Goal: Book appointment/travel/reservation

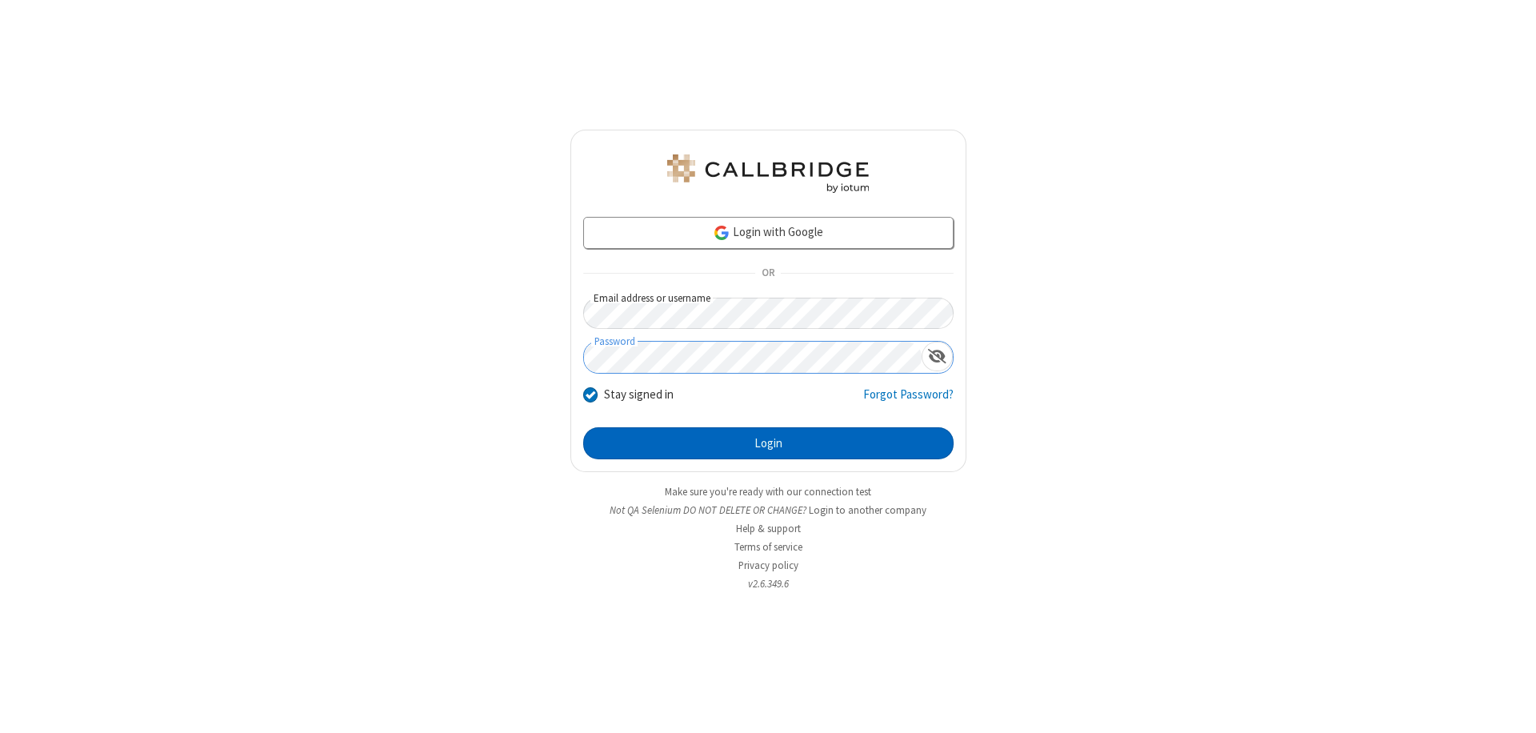
click at [768, 443] on button "Login" at bounding box center [768, 443] width 370 height 32
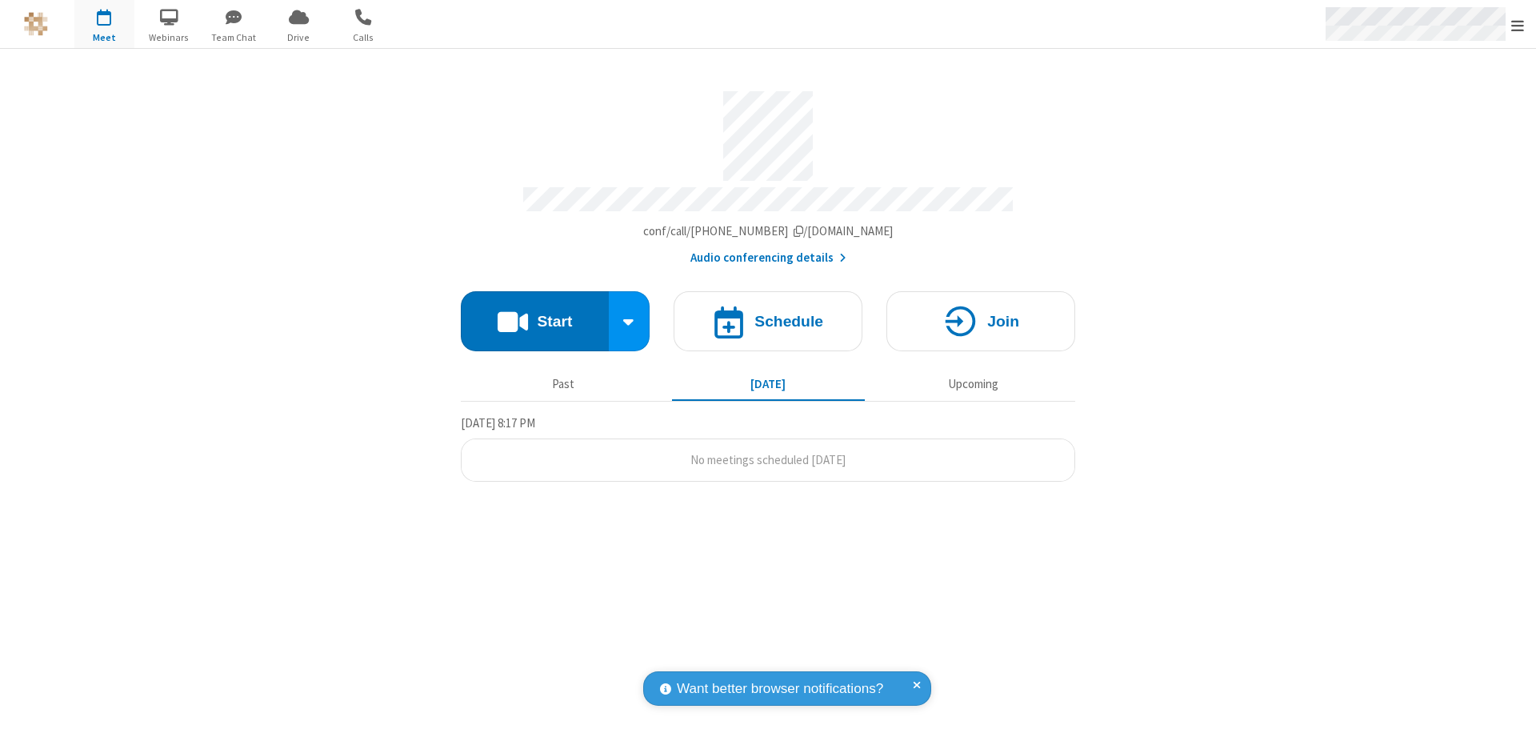
click at [1518, 25] on span "Open menu" at bounding box center [1517, 26] width 13 height 16
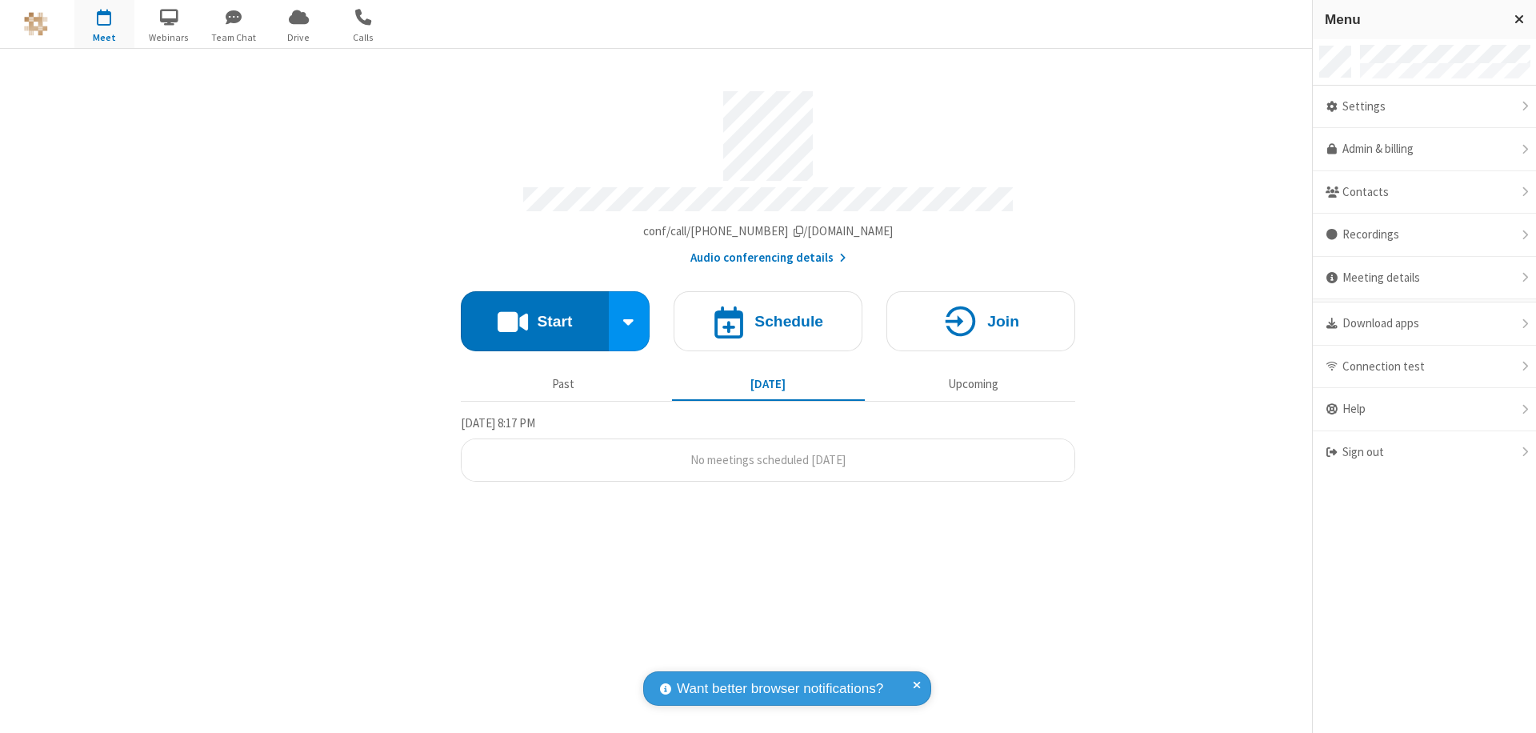
click at [104, 24] on span "button" at bounding box center [104, 16] width 60 height 27
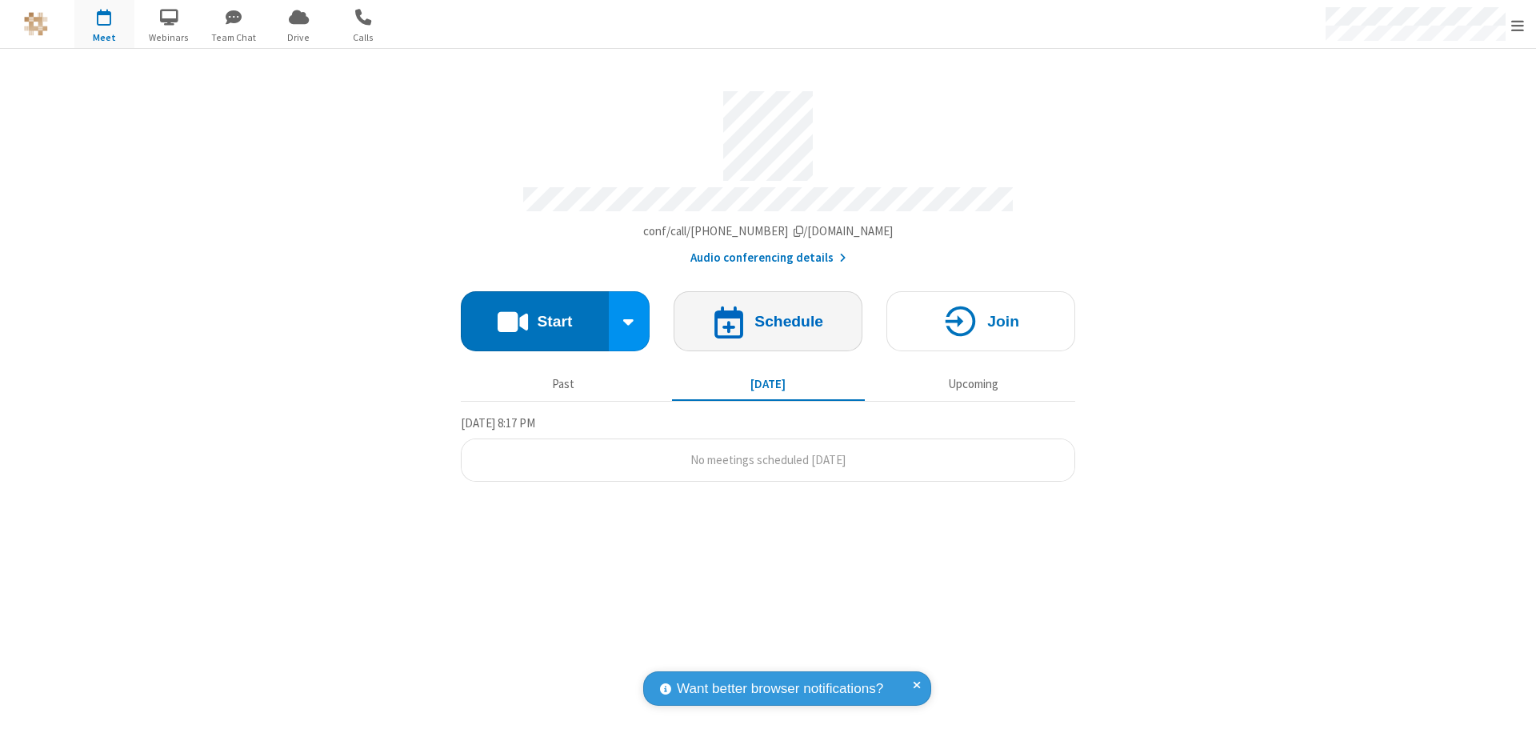
click at [768, 314] on h4 "Schedule" at bounding box center [789, 321] width 69 height 15
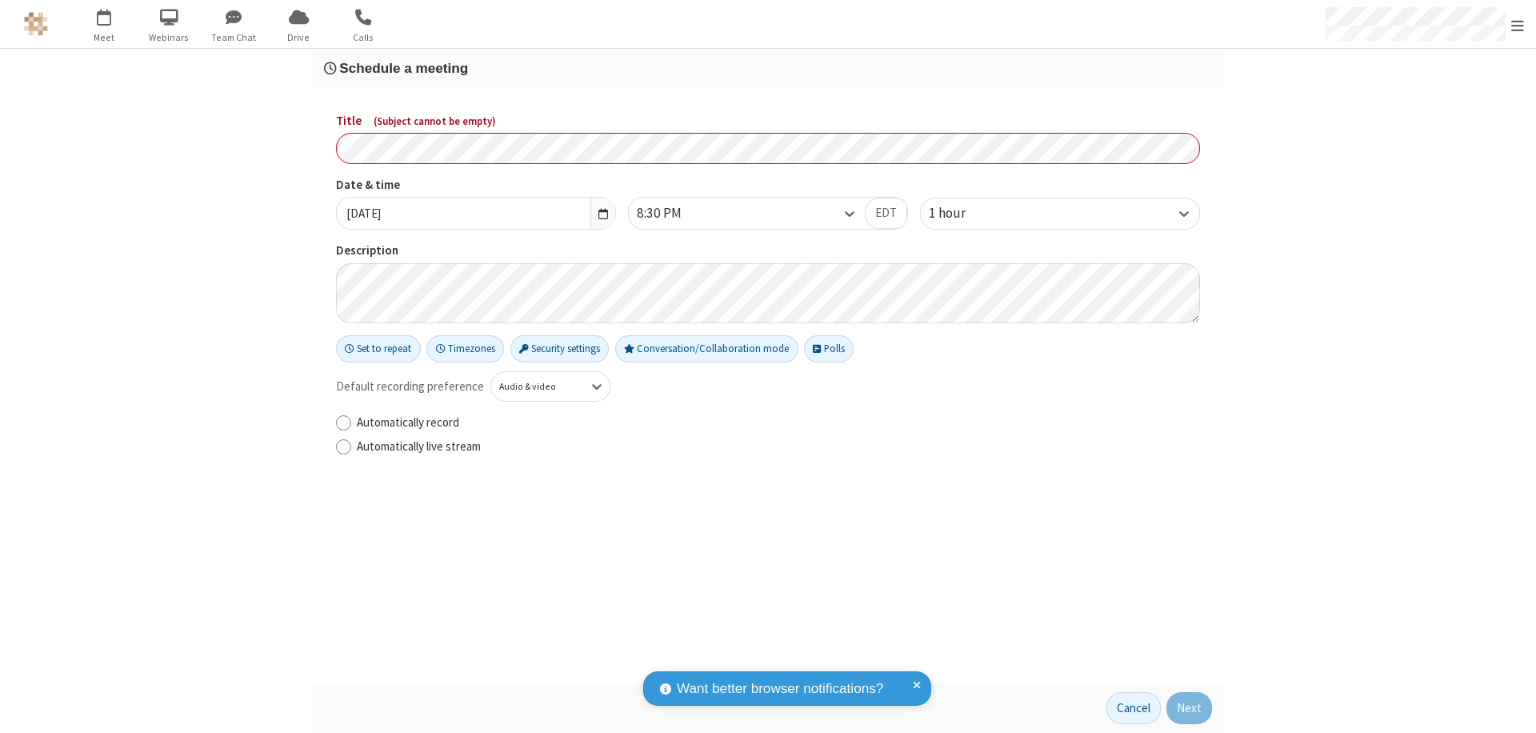
click at [768, 68] on h3 "Schedule a meeting" at bounding box center [768, 68] width 888 height 15
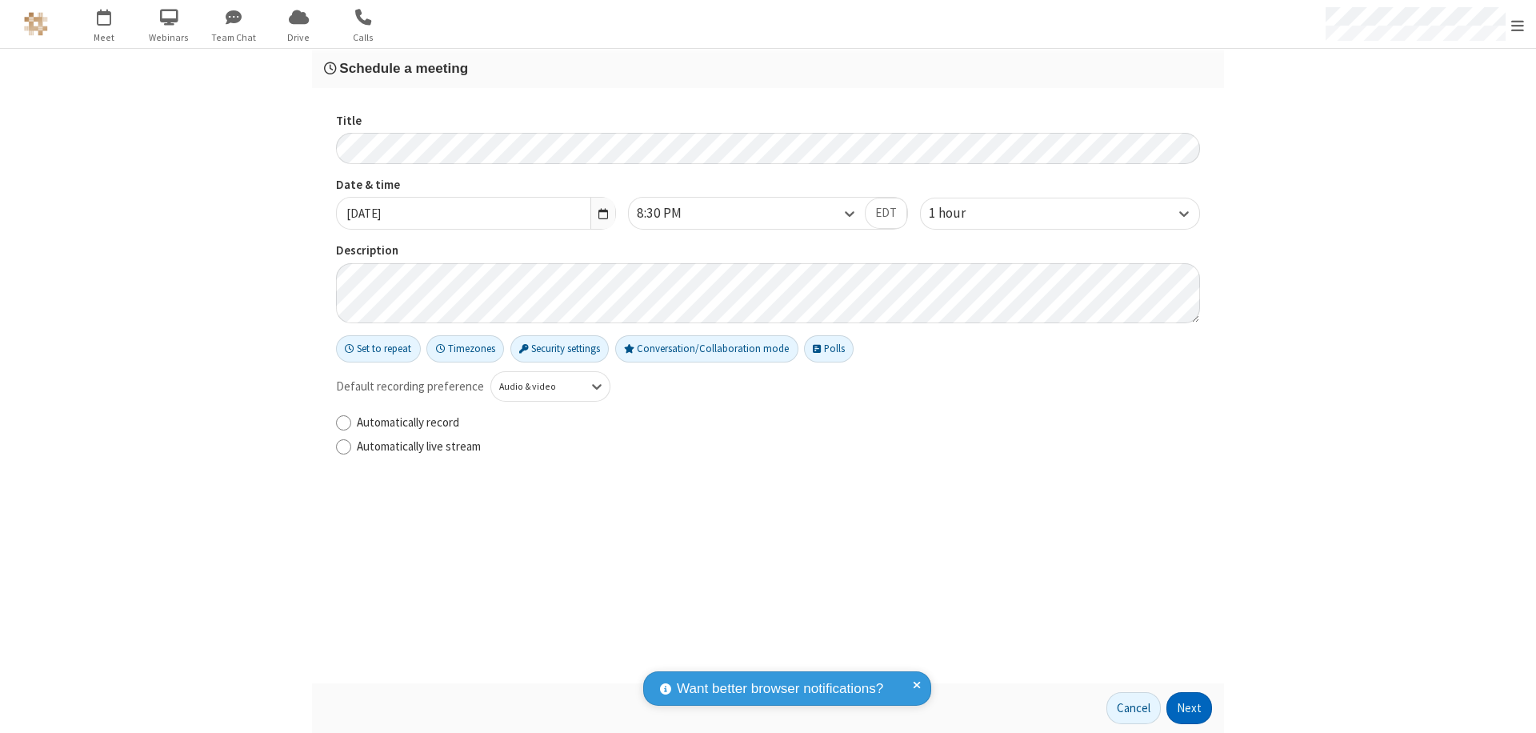
click at [1190, 708] on button "Next" at bounding box center [1190, 708] width 46 height 32
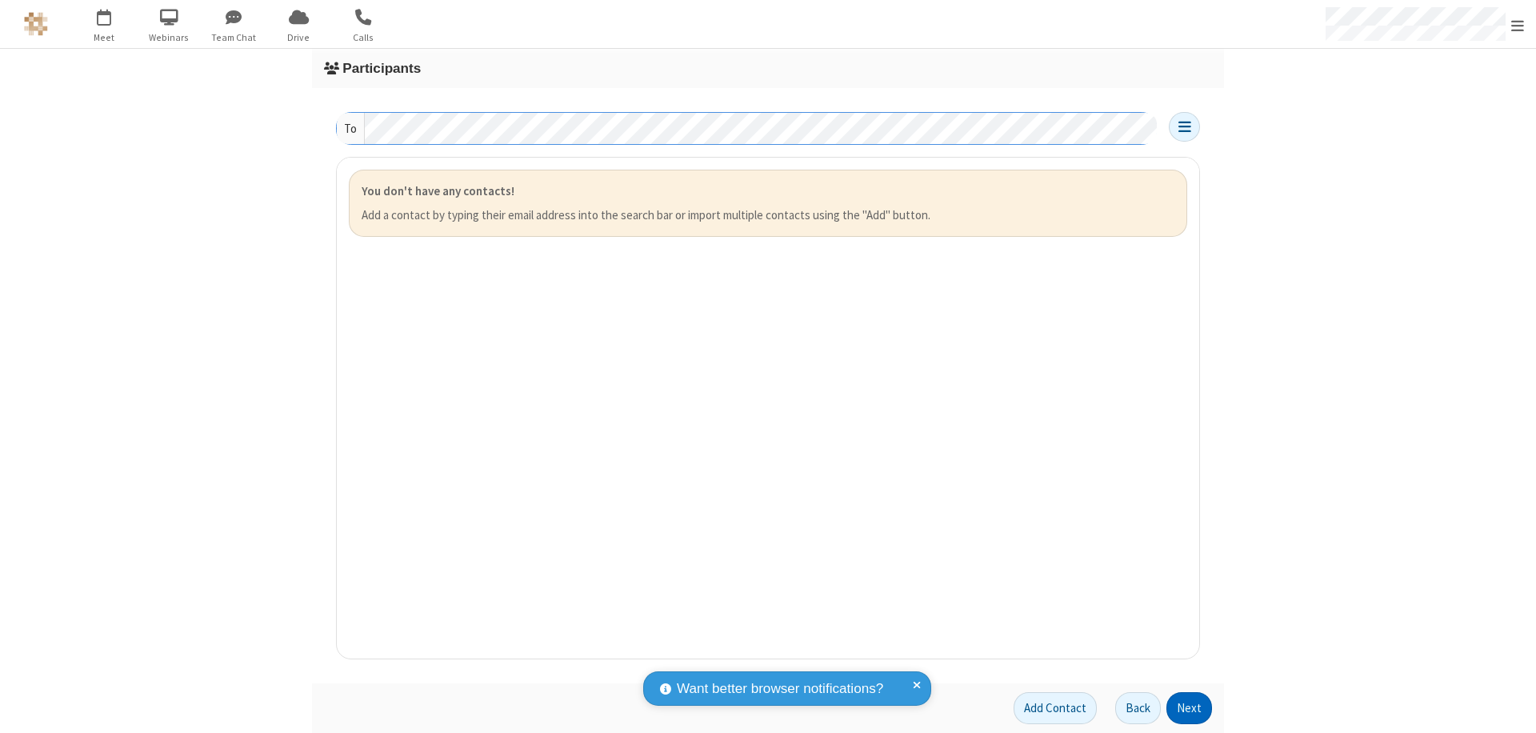
click at [1190, 708] on button "Next" at bounding box center [1190, 708] width 46 height 32
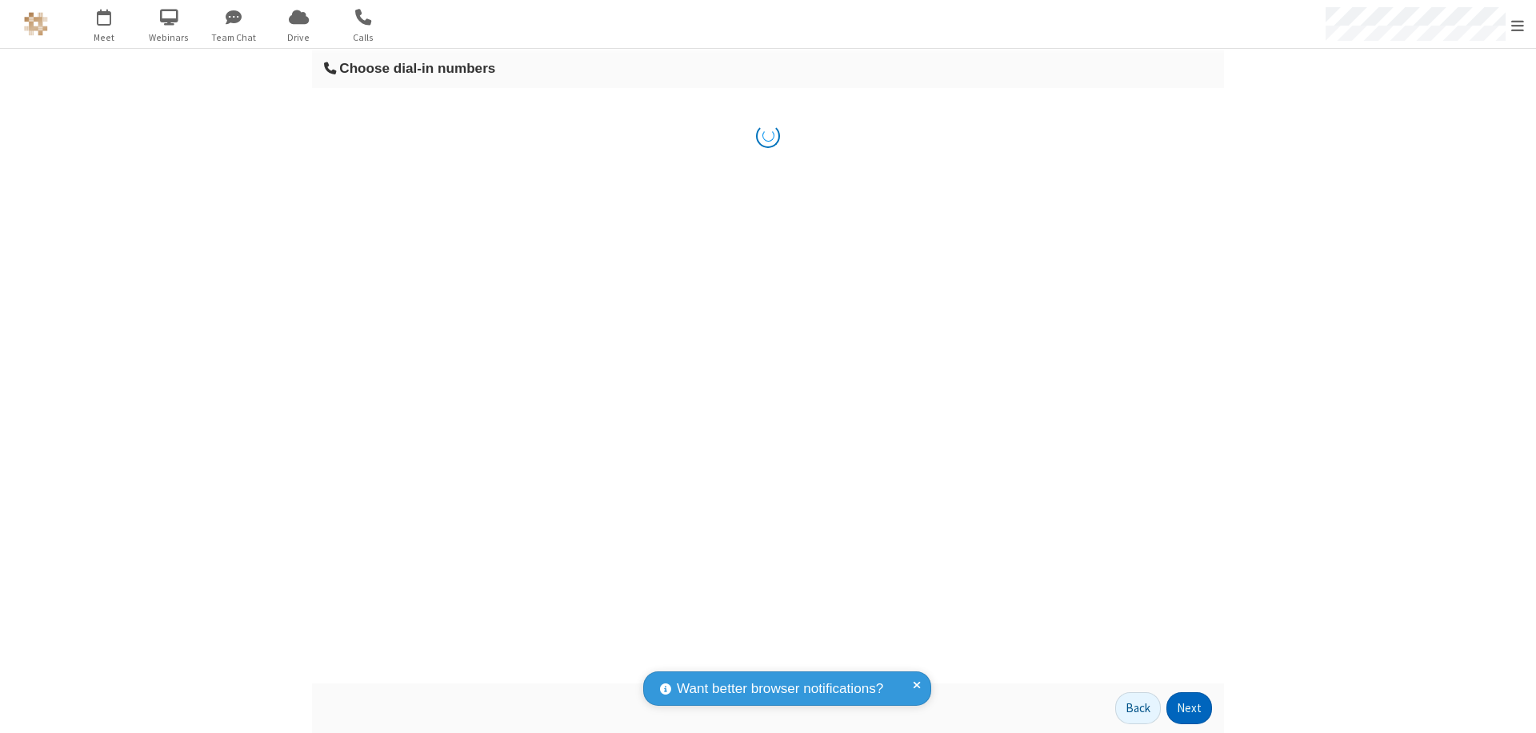
click at [1190, 708] on button "Next" at bounding box center [1190, 708] width 46 height 32
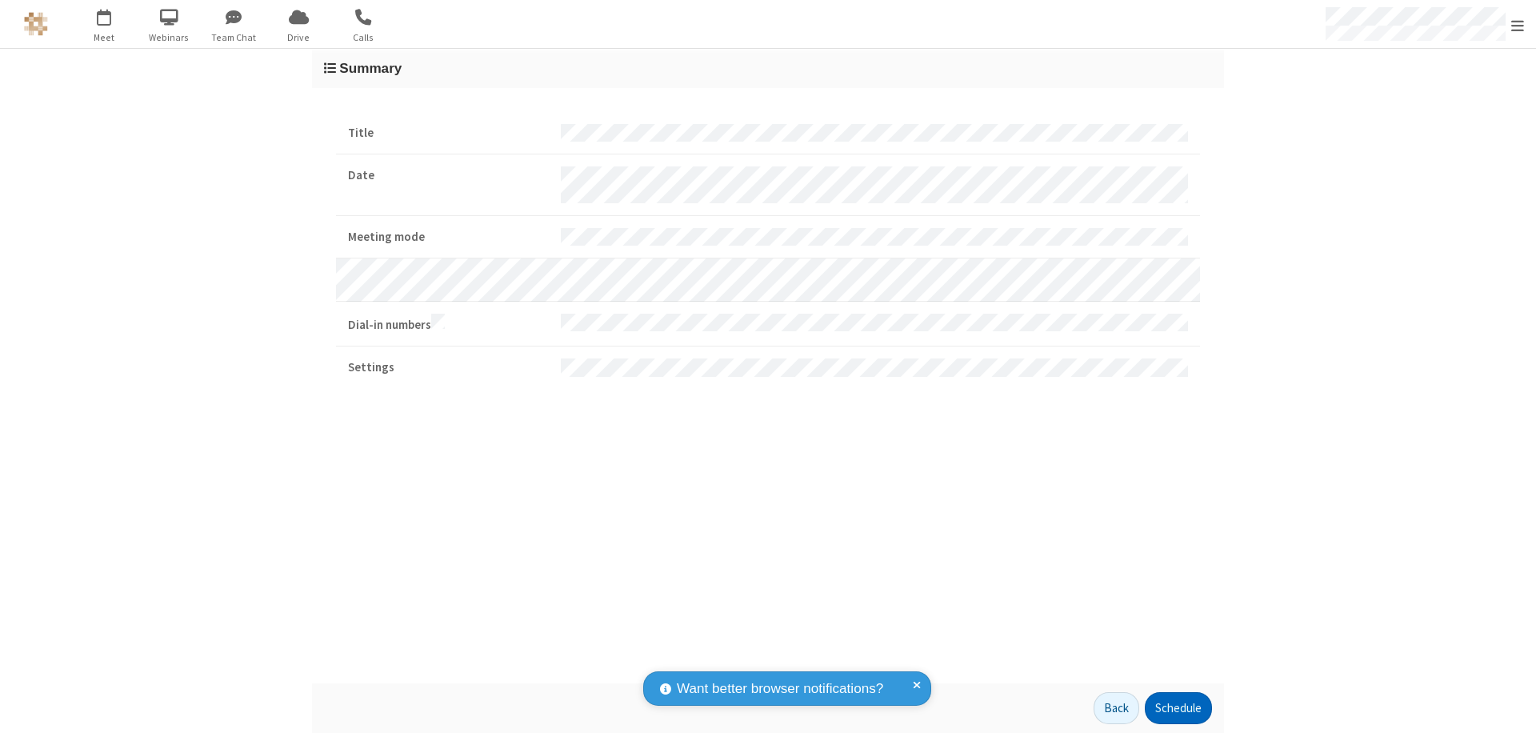
click at [1178, 708] on button "Schedule" at bounding box center [1178, 708] width 67 height 32
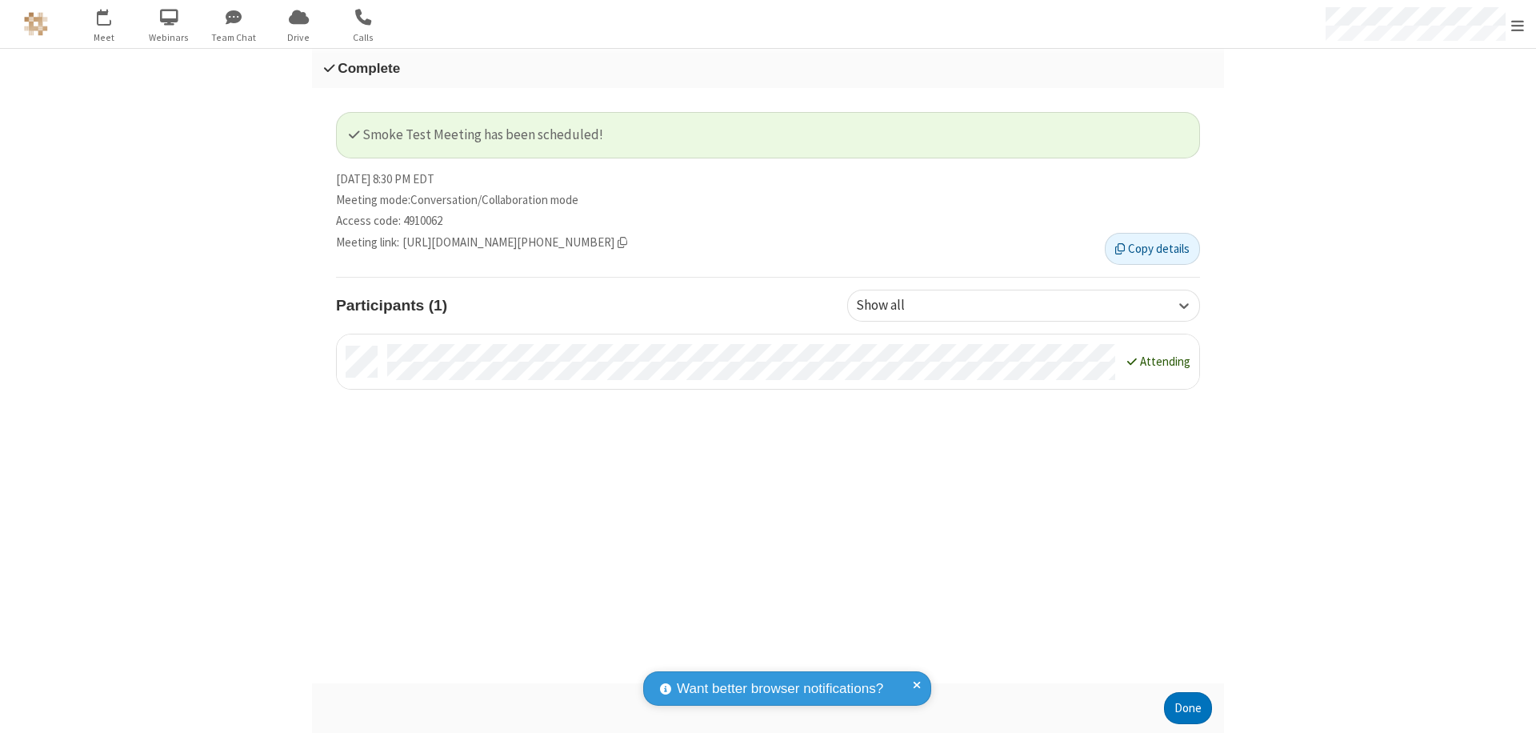
click at [1188, 708] on button "Done" at bounding box center [1188, 708] width 48 height 32
